Goal: Task Accomplishment & Management: Manage account settings

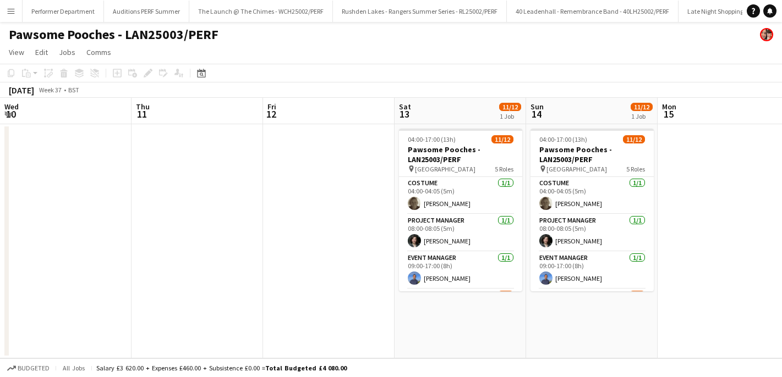
scroll to position [184, 0]
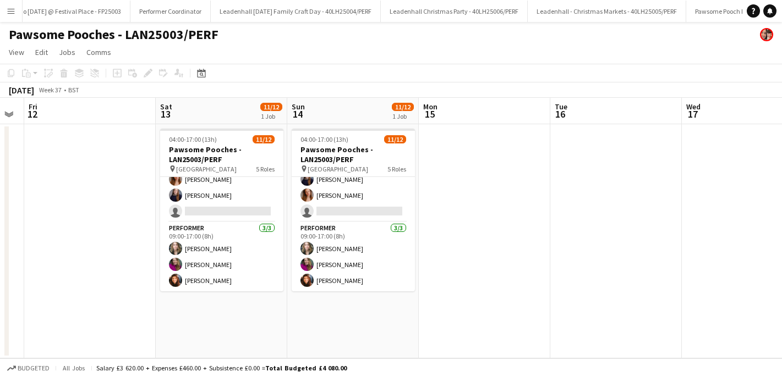
click at [12, 14] on app-icon "Menu" at bounding box center [11, 11] width 9 height 9
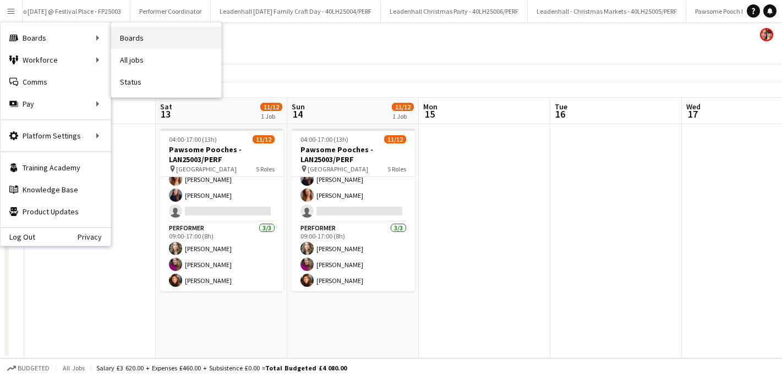
click at [158, 41] on link "Boards" at bounding box center [166, 38] width 110 height 22
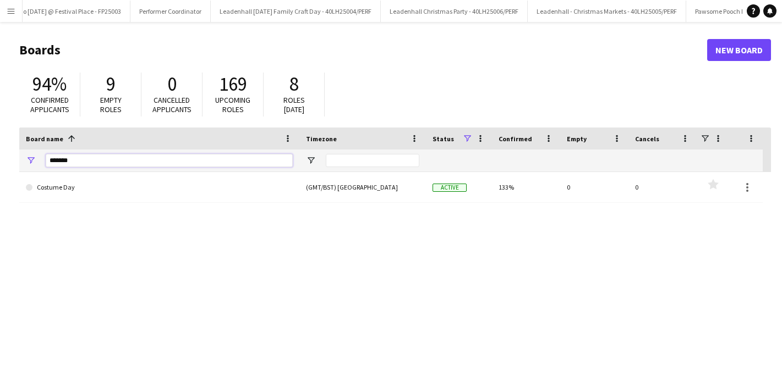
drag, startPoint x: 67, startPoint y: 161, endPoint x: 8, endPoint y: 153, distance: 59.4
click at [8, 153] on main "Boards New Board 94% Confirmed applicants 9 Empty roles 0 Cancelled applicants …" at bounding box center [391, 220] width 782 height 397
type input "*****"
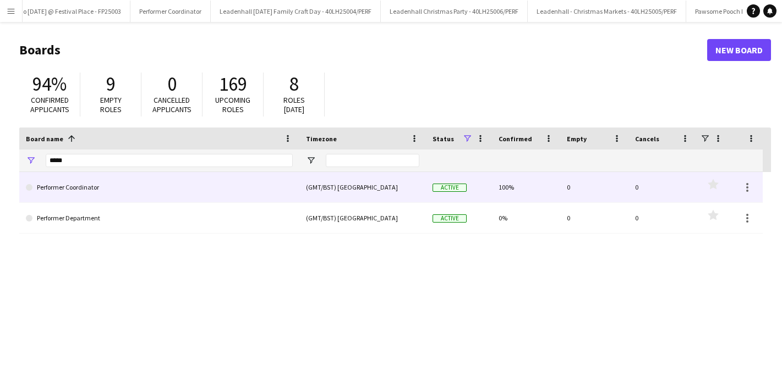
click at [92, 191] on link "Performer Coordinator" at bounding box center [159, 187] width 267 height 31
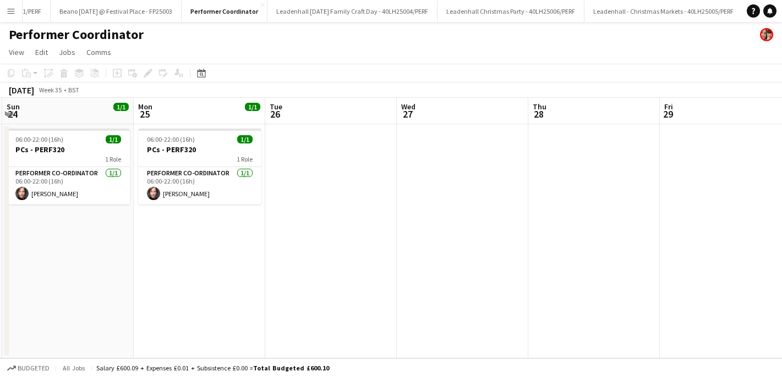
scroll to position [0, 263]
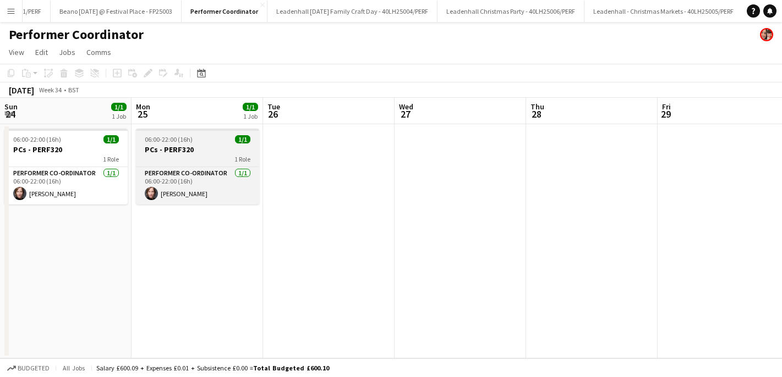
click at [171, 138] on span "06:00-22:00 (16h)" at bounding box center [169, 139] width 48 height 8
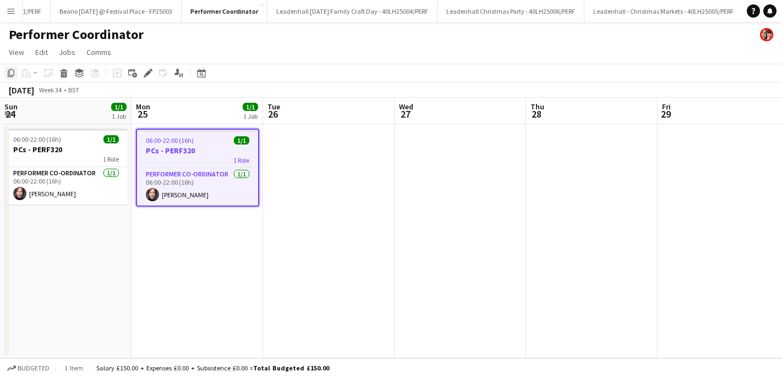
click at [9, 74] on icon "Copy" at bounding box center [11, 73] width 9 height 9
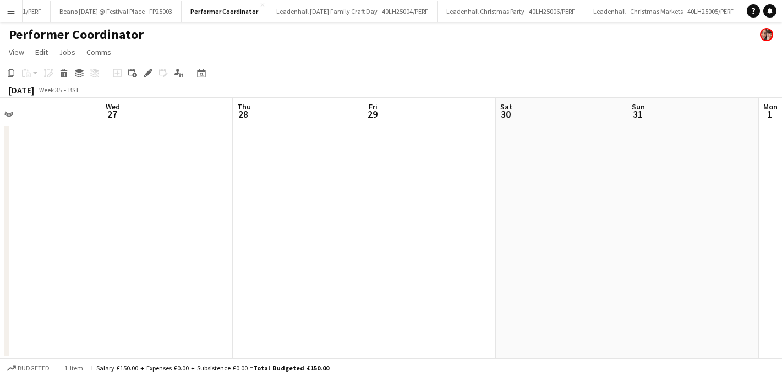
scroll to position [0, 424]
click at [584, 183] on app-date-cell at bounding box center [562, 241] width 131 height 234
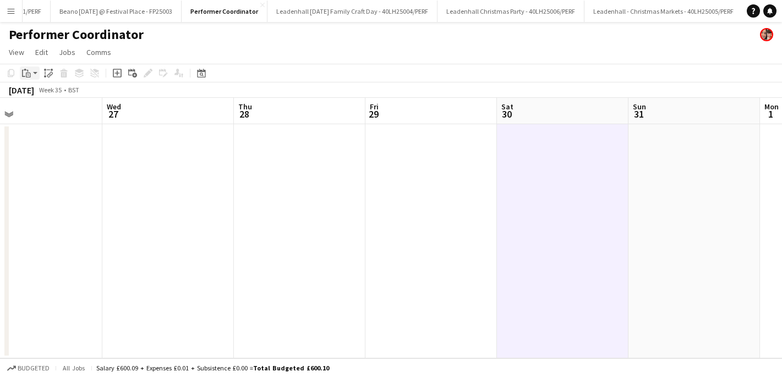
click at [26, 77] on icon "Paste" at bounding box center [26, 73] width 9 height 9
click at [58, 111] on link "Paste with crew Command Shift V" at bounding box center [72, 113] width 87 height 10
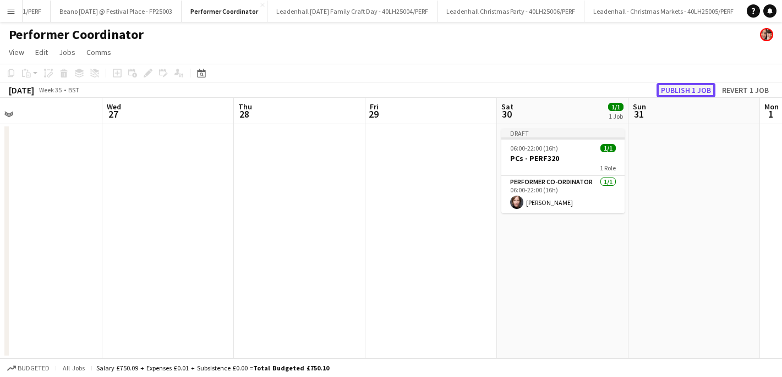
click at [690, 88] on button "Publish 1 job" at bounding box center [685, 90] width 59 height 14
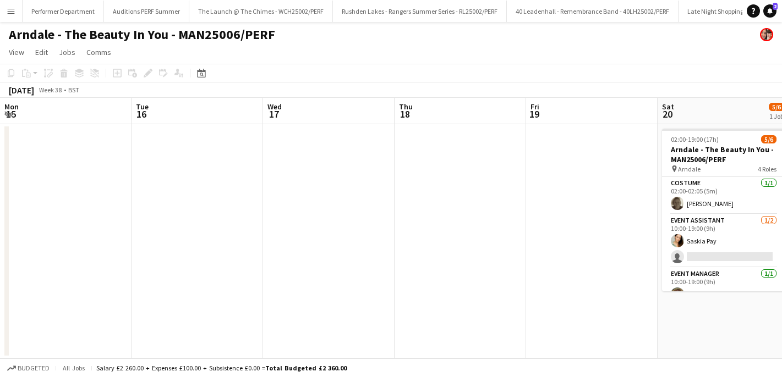
scroll to position [0, 348]
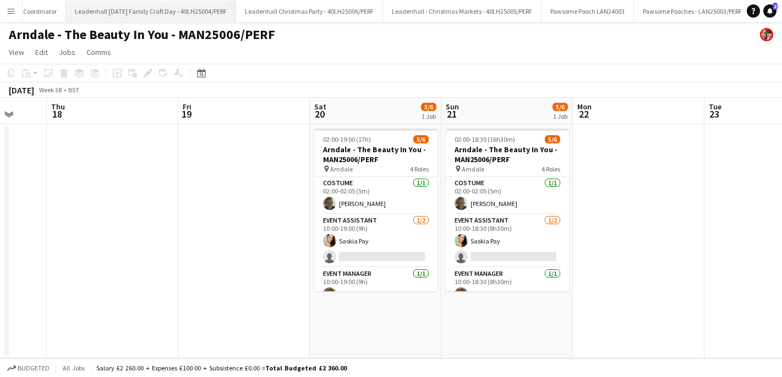
click at [66, 4] on button "Leadenhall Halloween Family Craft Day - 40LH25004/PERF Close" at bounding box center [151, 11] width 170 height 21
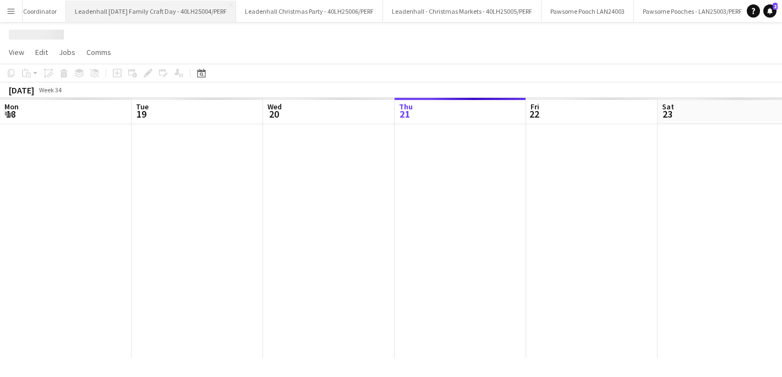
scroll to position [0, 263]
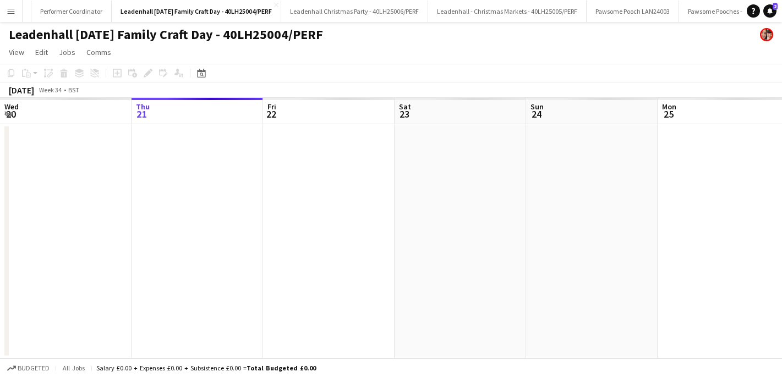
click at [12, 10] on app-icon "Menu" at bounding box center [11, 11] width 9 height 9
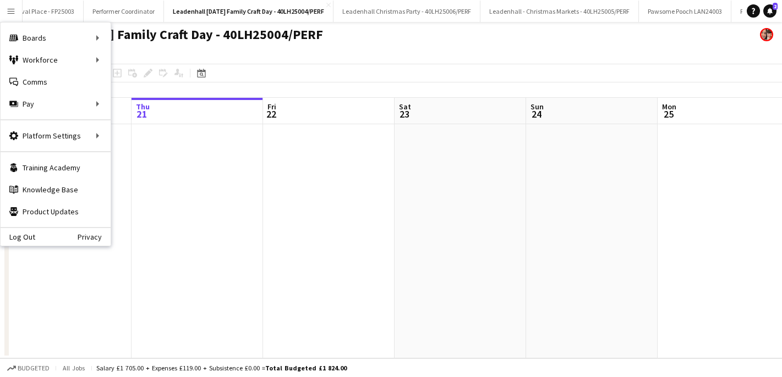
scroll to position [0, 3074]
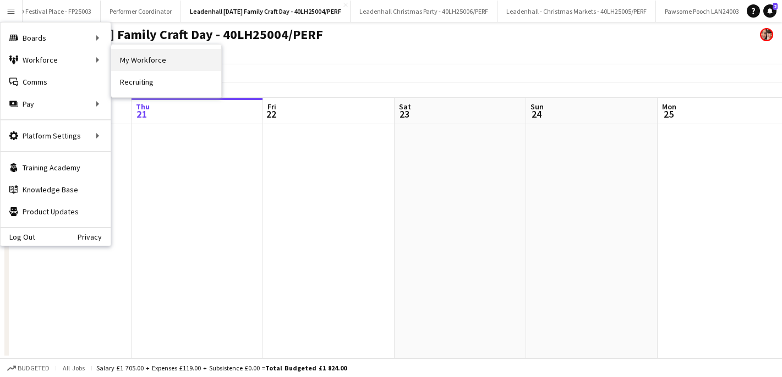
click at [135, 57] on link "My Workforce" at bounding box center [166, 60] width 110 height 22
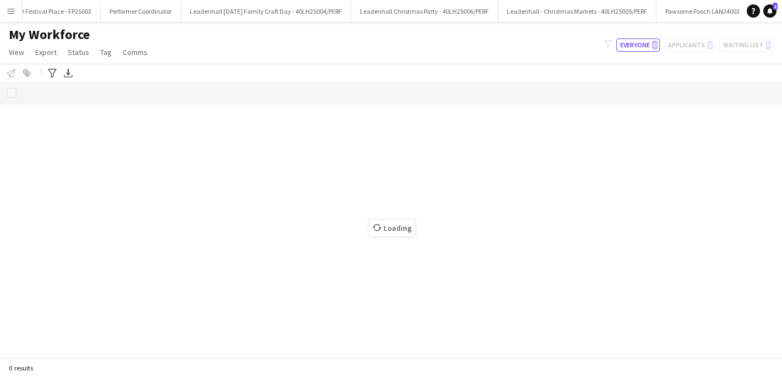
click at [20, 15] on button "Menu" at bounding box center [11, 11] width 22 height 22
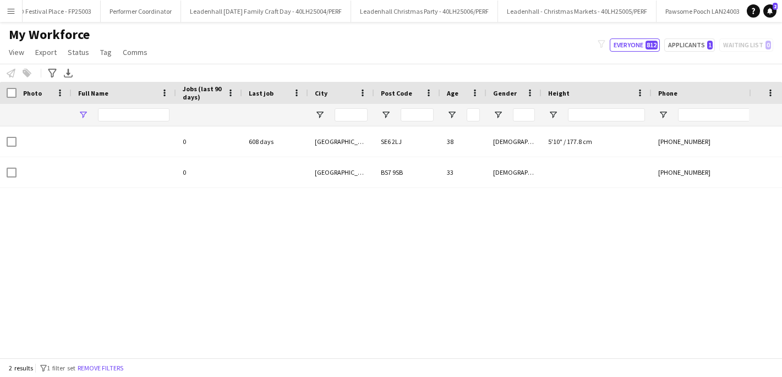
type input "*****"
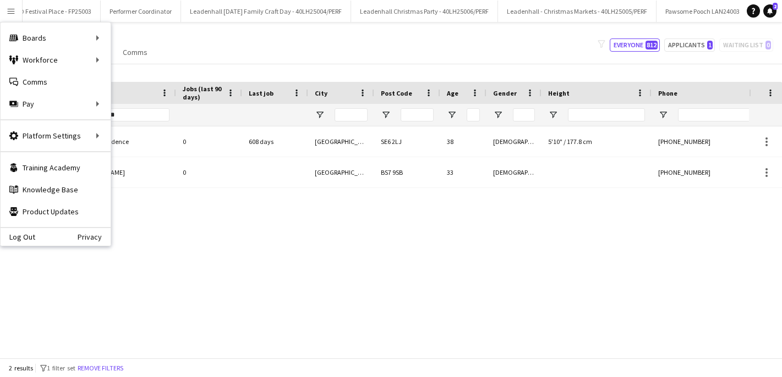
click at [13, 14] on app-icon "Menu" at bounding box center [11, 11] width 9 height 9
click at [147, 39] on link "Boards" at bounding box center [166, 38] width 110 height 22
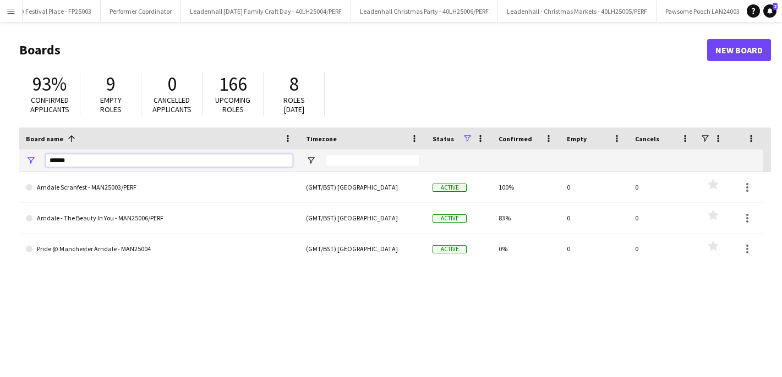
drag, startPoint x: 118, startPoint y: 162, endPoint x: -15, endPoint y: 155, distance: 133.3
click at [0, 155] on html "Menu Boards Boards Boards All jobs Status Workforce Workforce My Workforce Recr…" at bounding box center [391, 209] width 782 height 419
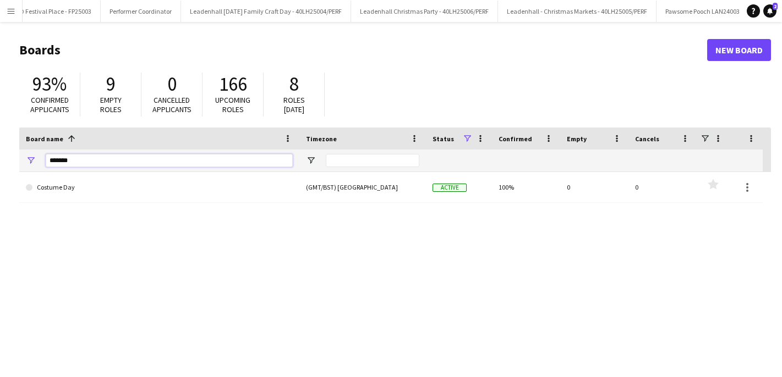
type input "*******"
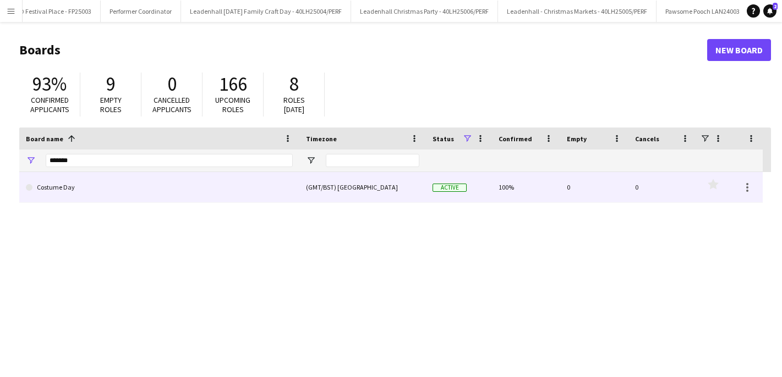
click at [47, 185] on link "Costume Day" at bounding box center [159, 187] width 267 height 31
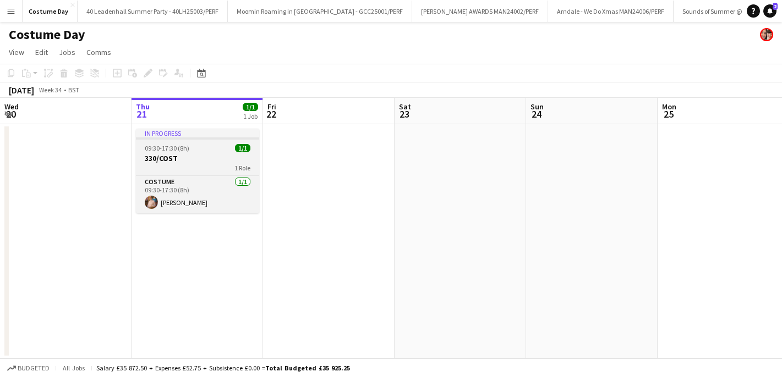
scroll to position [0, 825]
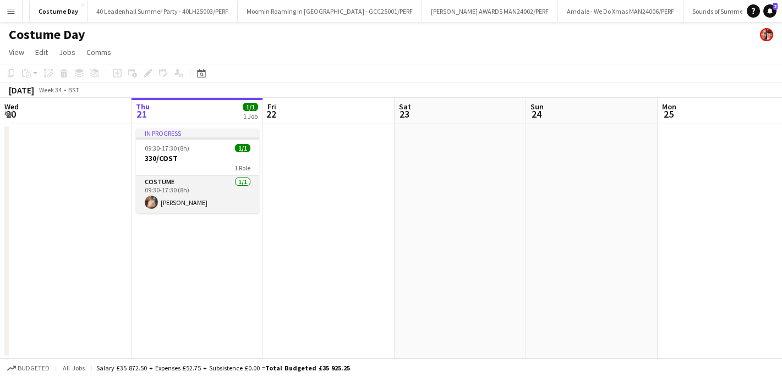
click at [223, 189] on app-card-role "Costume 1/1 09:30-17:30 (8h) bianca wolkenstein" at bounding box center [197, 194] width 123 height 37
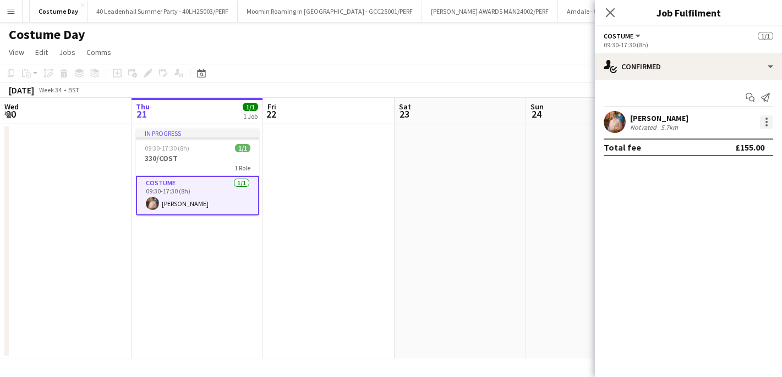
click at [768, 124] on div at bounding box center [766, 122] width 13 height 13
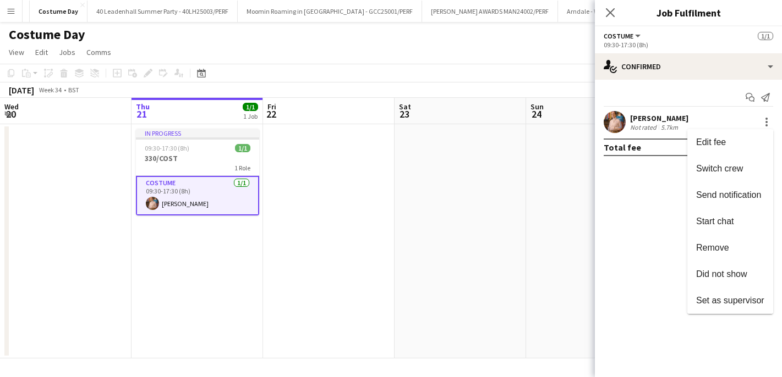
click at [215, 204] on div at bounding box center [391, 188] width 782 height 377
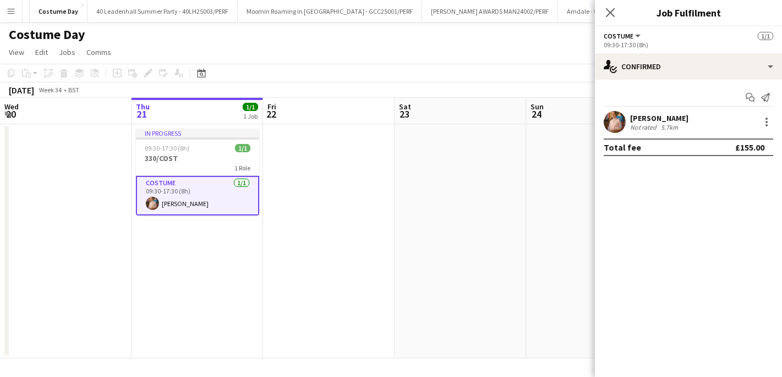
click at [251, 31] on div "Costume Day" at bounding box center [391, 32] width 782 height 21
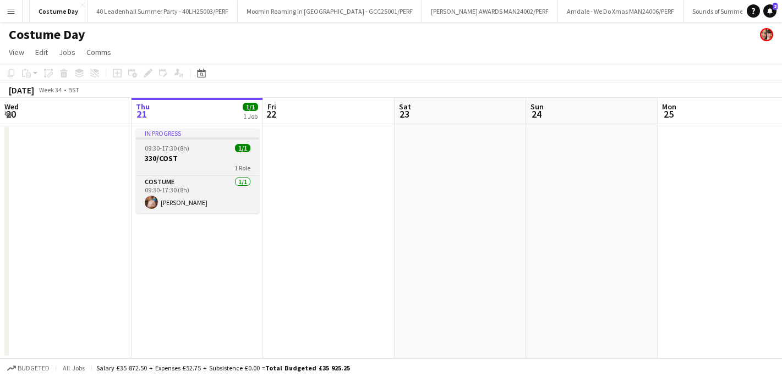
click at [158, 155] on h3 "330/COST" at bounding box center [197, 158] width 123 height 10
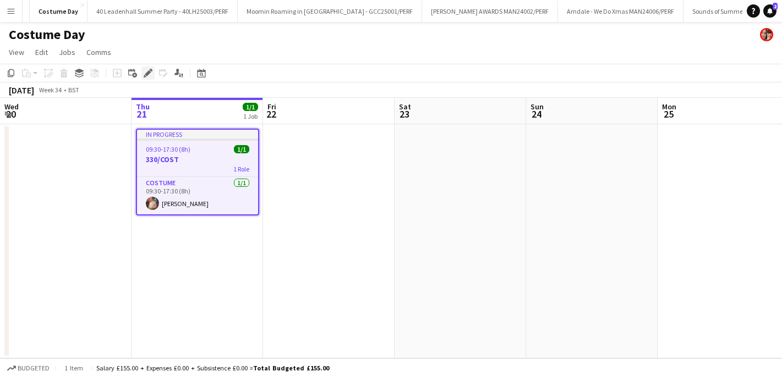
click at [149, 76] on icon "Edit" at bounding box center [148, 73] width 9 height 9
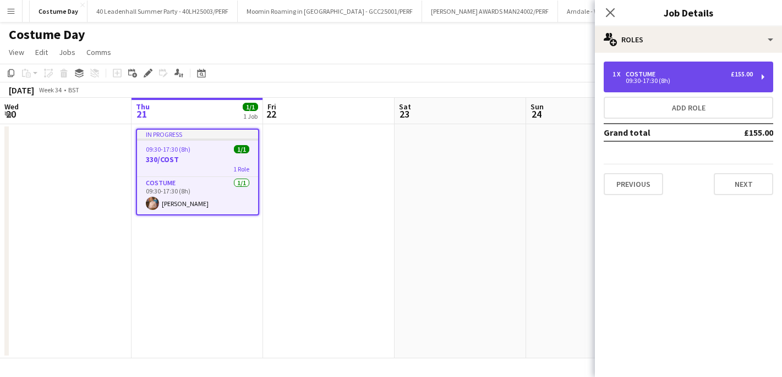
click at [689, 78] on div "09:30-17:30 (8h)" at bounding box center [682, 81] width 140 height 6
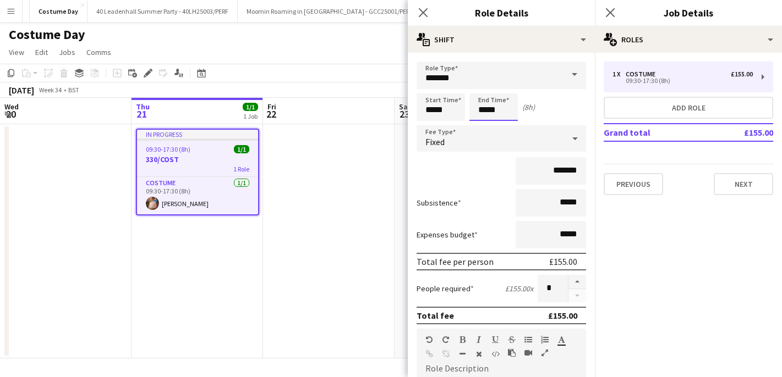
click at [486, 109] on body "Menu Boards Boards Boards All jobs Status Workforce Workforce My Workforce Recr…" at bounding box center [391, 188] width 782 height 377
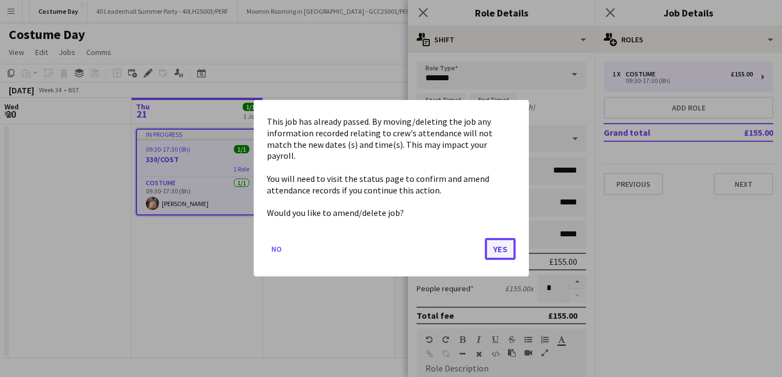
click at [502, 246] on button "Yes" at bounding box center [500, 250] width 31 height 22
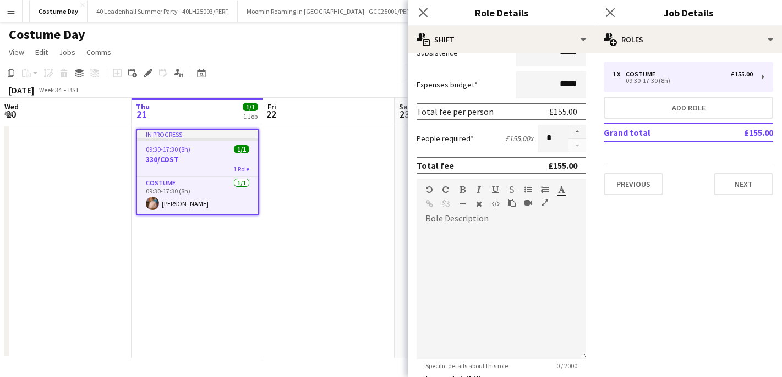
scroll to position [257, 0]
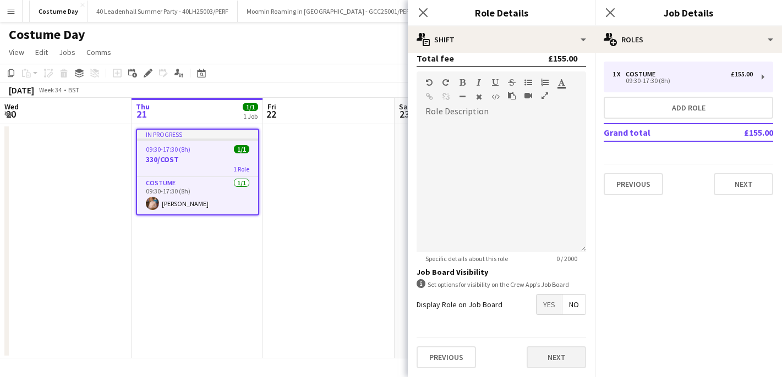
type input "*****"
click at [555, 360] on button "Next" at bounding box center [555, 358] width 59 height 22
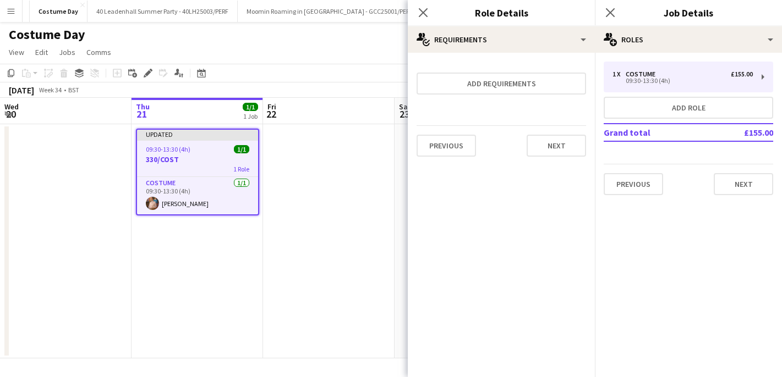
scroll to position [0, 0]
click at [371, 262] on app-date-cell at bounding box center [328, 241] width 131 height 234
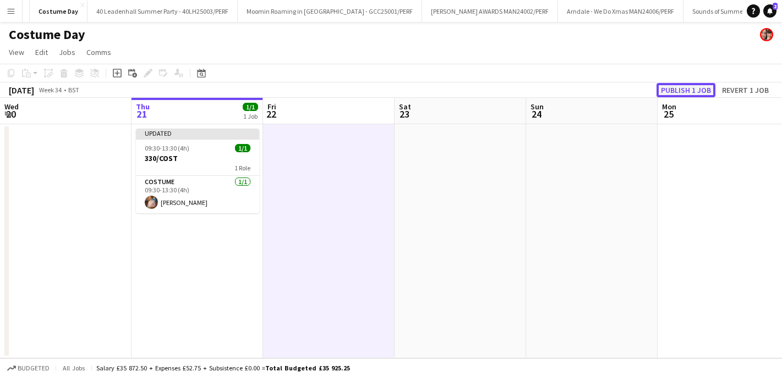
click at [682, 88] on button "Publish 1 job" at bounding box center [685, 90] width 59 height 14
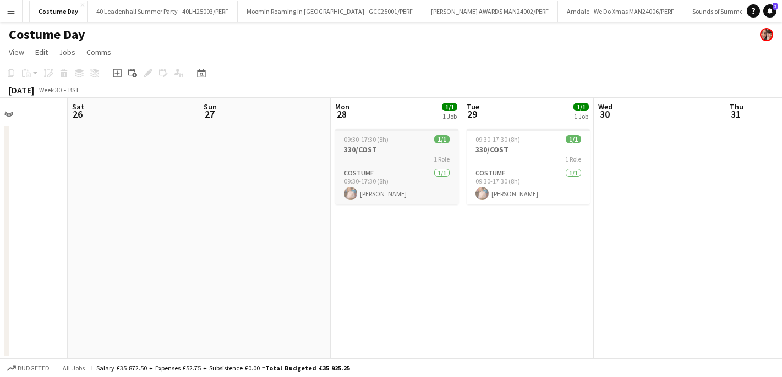
click at [398, 136] on div "09:30-17:30 (8h) 1/1" at bounding box center [396, 139] width 123 height 8
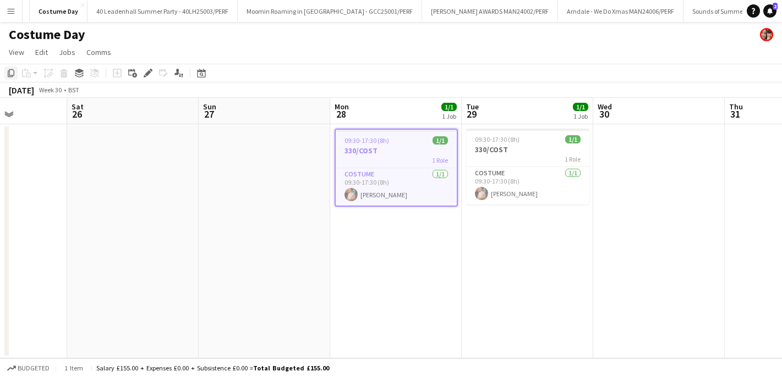
click at [9, 74] on icon "Copy" at bounding box center [11, 73] width 9 height 9
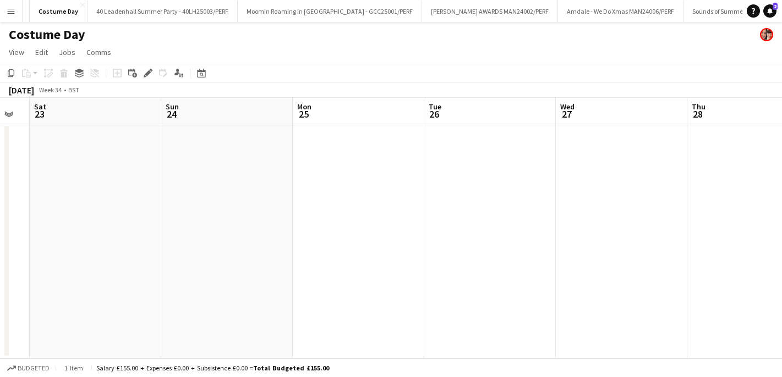
scroll to position [0, 371]
click at [476, 185] on app-date-cell at bounding box center [483, 241] width 131 height 234
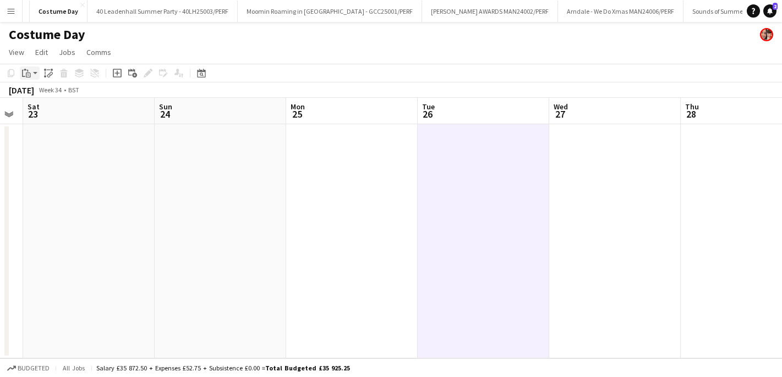
click at [23, 79] on div "Paste" at bounding box center [26, 73] width 13 height 13
click at [55, 113] on link "Paste with crew Command Shift V" at bounding box center [72, 113] width 87 height 10
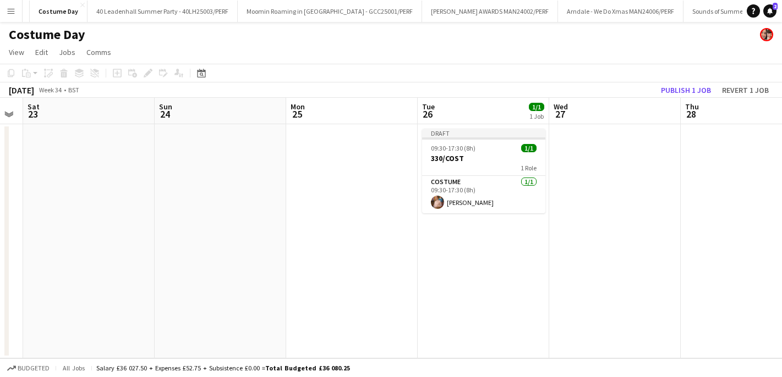
click at [578, 168] on app-date-cell at bounding box center [614, 241] width 131 height 234
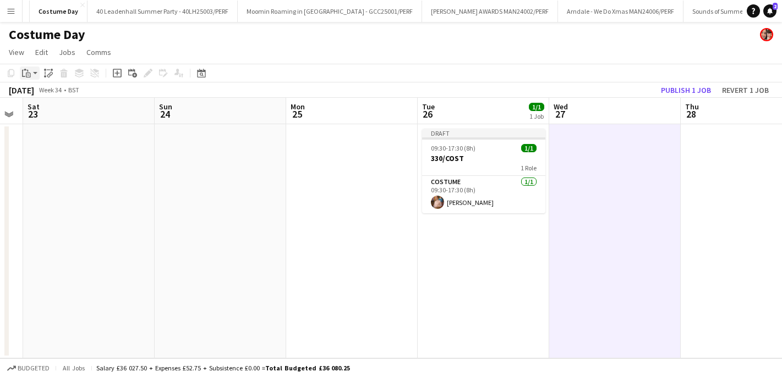
click at [24, 75] on icon "Paste" at bounding box center [26, 73] width 9 height 9
click at [59, 115] on link "Paste with crew Command Shift V" at bounding box center [72, 113] width 87 height 10
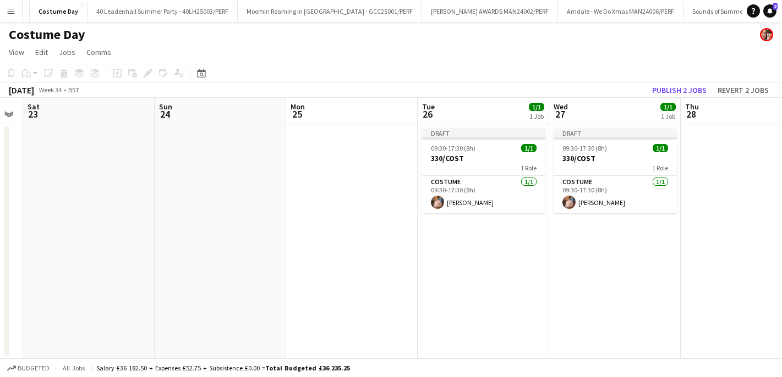
scroll to position [0, 371]
click at [702, 149] on app-date-cell at bounding box center [746, 241] width 131 height 234
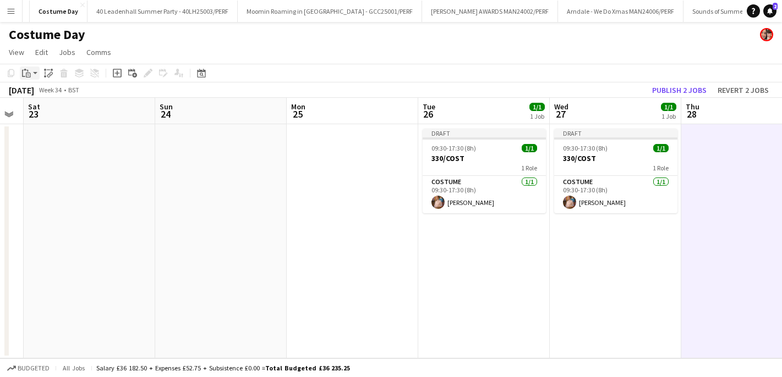
click at [31, 71] on div "Paste" at bounding box center [26, 73] width 13 height 13
click at [51, 109] on link "Paste with crew Command Shift V" at bounding box center [72, 113] width 87 height 10
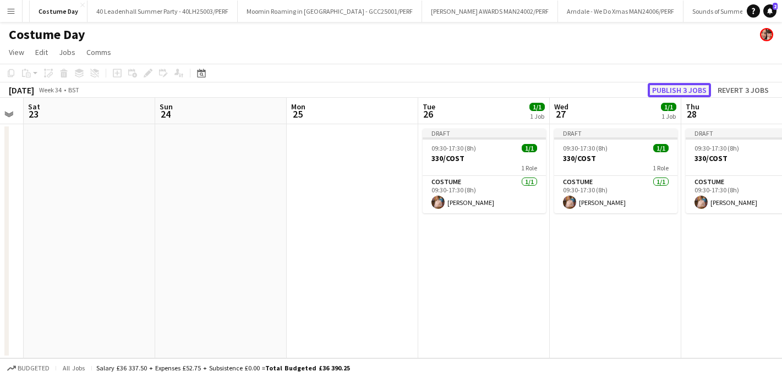
click at [672, 89] on button "Publish 3 jobs" at bounding box center [678, 90] width 63 height 14
